Goal: Transaction & Acquisition: Book appointment/travel/reservation

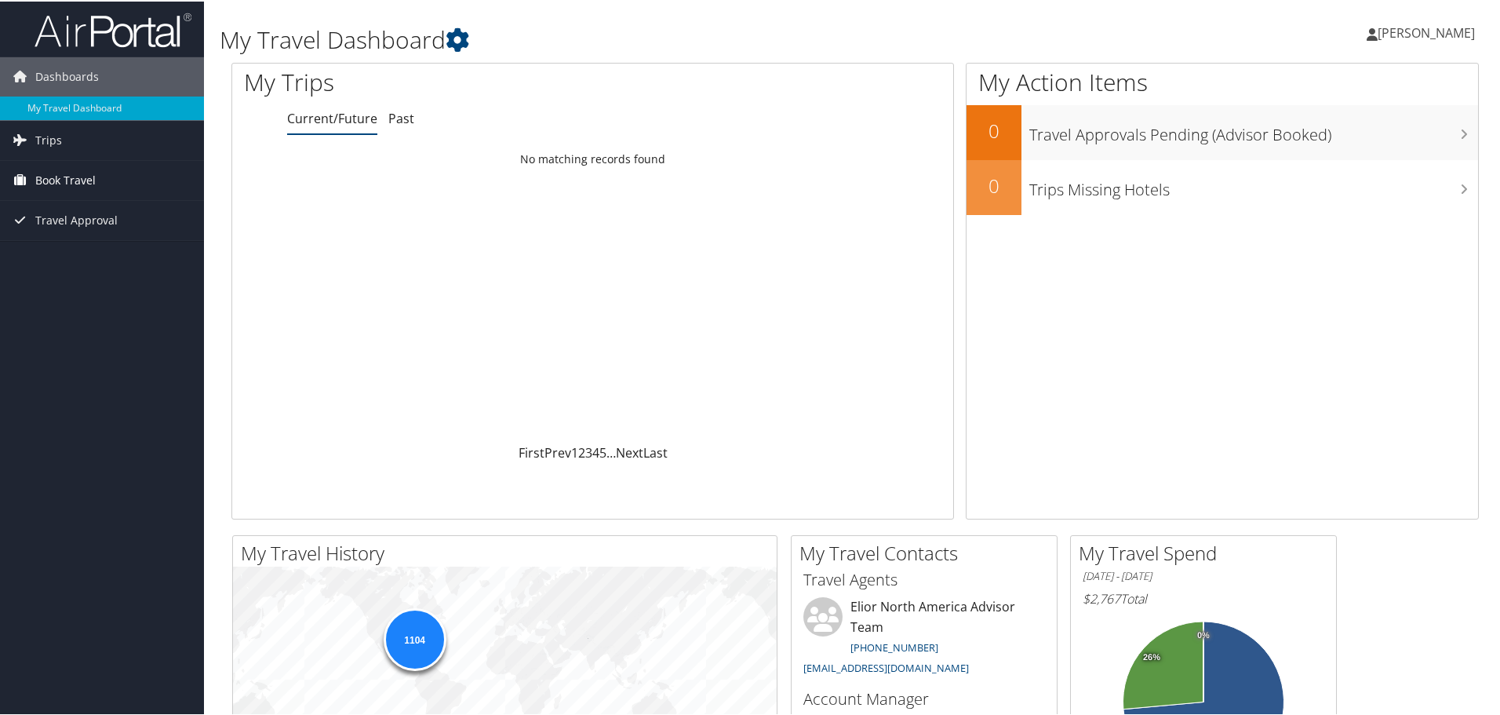
click at [84, 179] on span "Book Travel" at bounding box center [65, 178] width 60 height 39
click at [128, 254] on link "Book/Manage Online Trips" at bounding box center [102, 258] width 204 height 24
